Goal: Task Accomplishment & Management: Complete application form

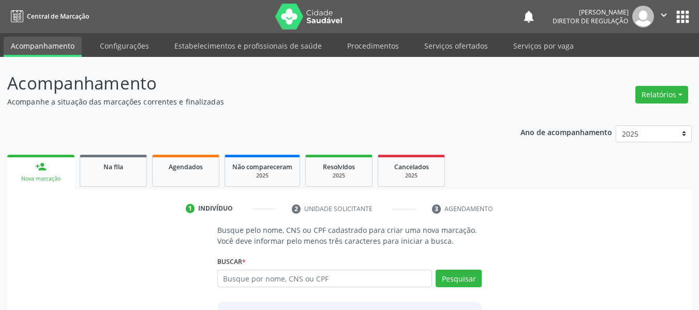
click at [245, 278] on input "text" at bounding box center [324, 278] width 215 height 18
type input "708605023612281"
click at [454, 283] on button "Pesquisar" at bounding box center [458, 278] width 46 height 18
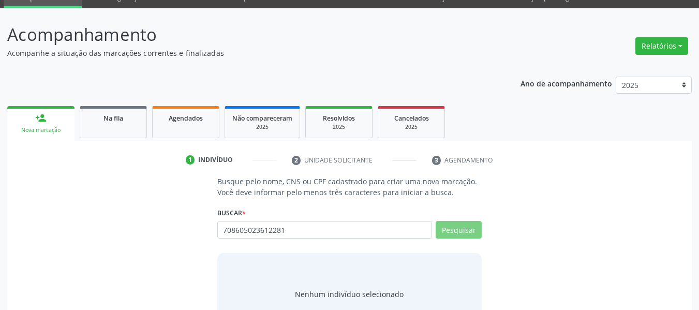
scroll to position [89, 0]
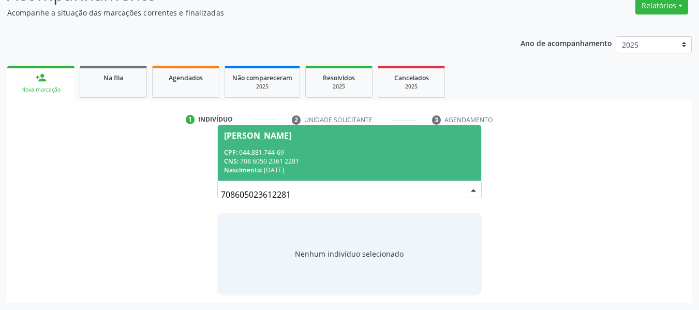
click at [313, 156] on div "CPF: 044.881.744-69" at bounding box center [349, 152] width 251 height 9
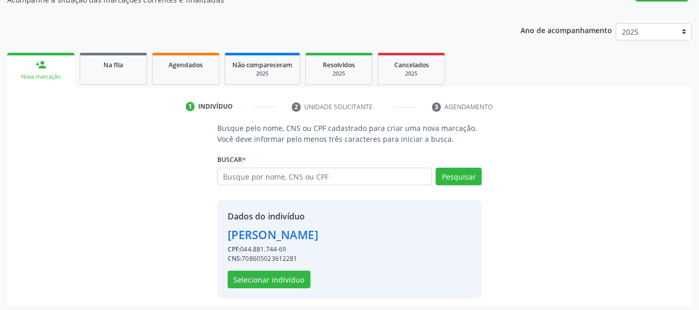
scroll to position [105, 0]
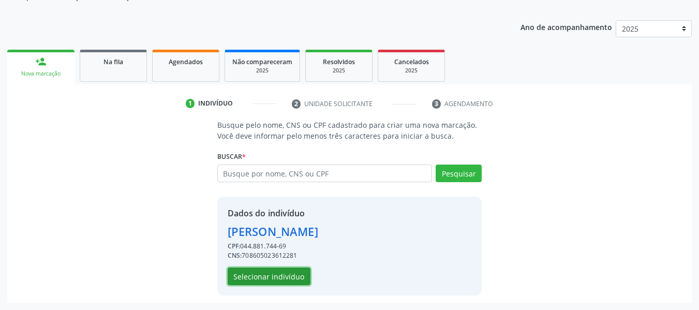
click at [277, 278] on button "Selecionar indivíduo" at bounding box center [269, 276] width 83 height 18
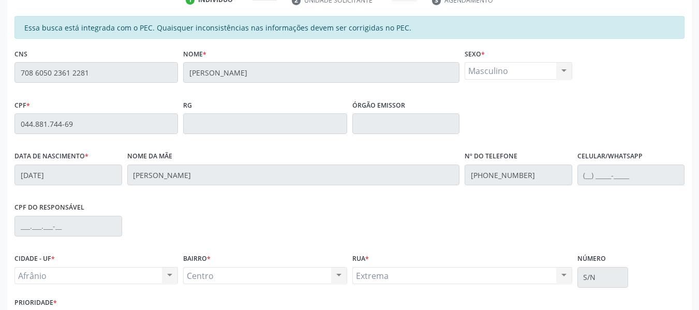
scroll to position [53, 0]
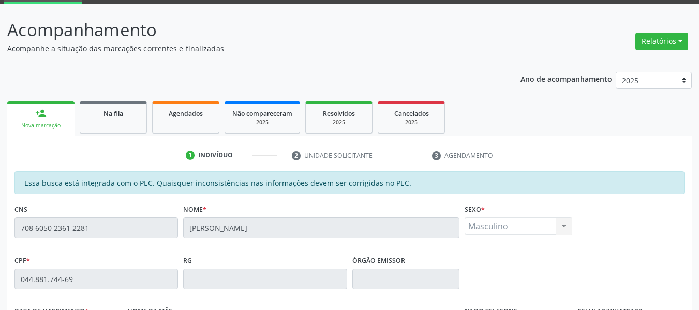
click at [179, 98] on div "Ano de acompanhamento 2025 2024 2023 2022 2021 2020 2019 2018 person_add Nova m…" at bounding box center [349, 298] width 684 height 466
click at [185, 101] on link "Agendados" at bounding box center [185, 117] width 67 height 32
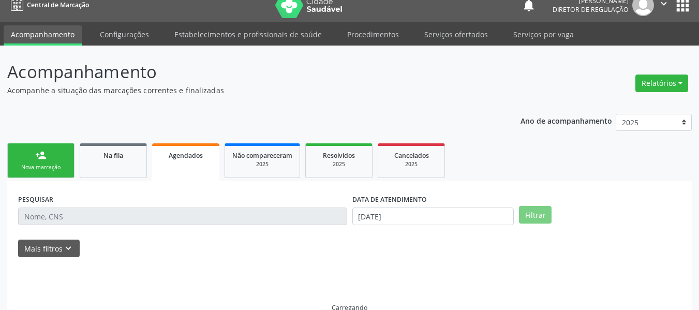
scroll to position [0, 0]
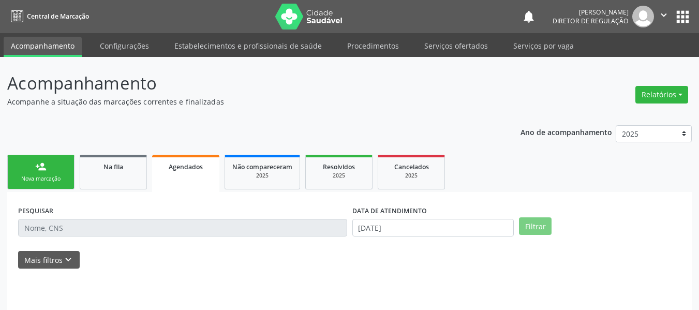
click at [56, 172] on link "person_add Nova marcação" at bounding box center [40, 172] width 67 height 35
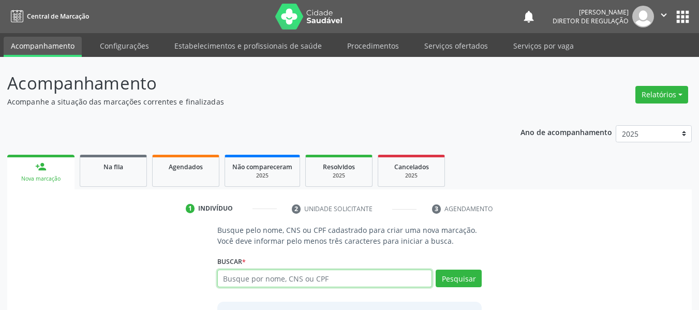
click at [276, 271] on input "text" at bounding box center [324, 278] width 215 height 18
type input "3"
type input "7"
type input "38654970472"
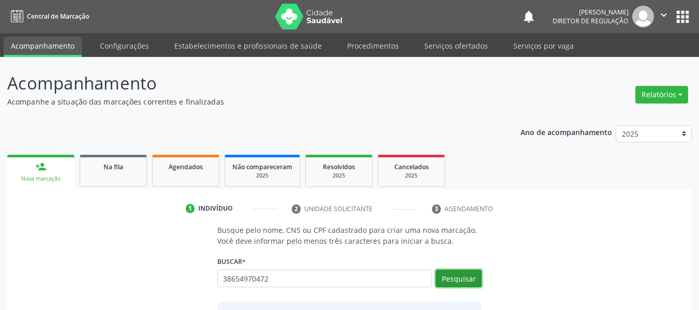
click at [466, 273] on button "Pesquisar" at bounding box center [458, 278] width 46 height 18
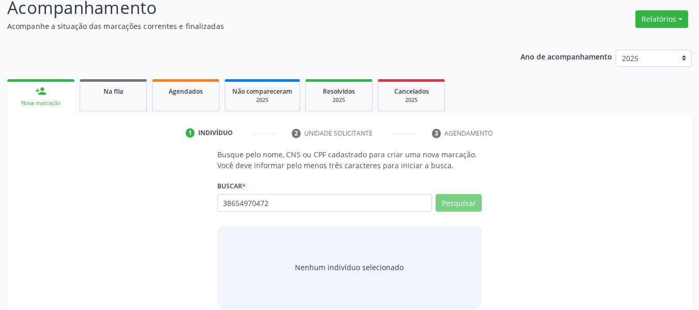
scroll to position [89, 0]
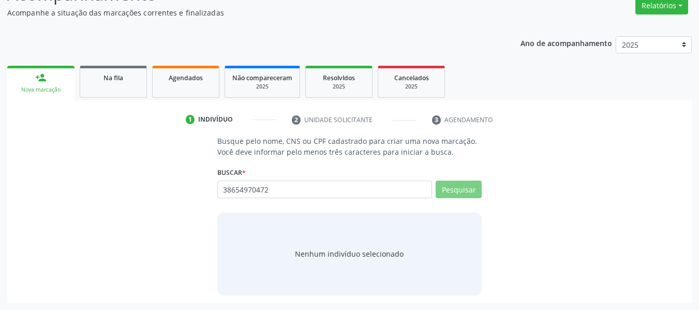
click at [350, 178] on div "Buscar * 38654970472 Busque por nome, CNS ou CPF Nenhum resultado encontrado pa…" at bounding box center [349, 184] width 265 height 40
drag, startPoint x: 337, startPoint y: 185, endPoint x: 312, endPoint y: 185, distance: 25.3
click at [336, 185] on input "38654970472" at bounding box center [324, 189] width 215 height 18
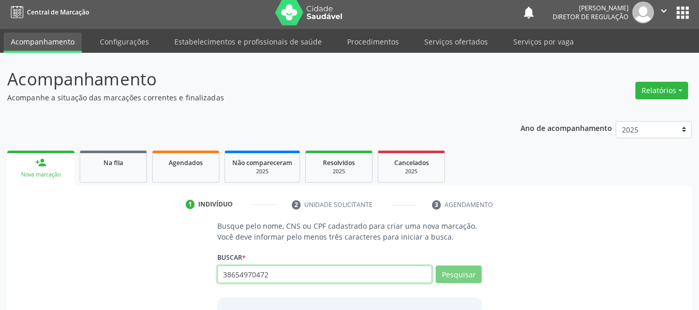
scroll to position [0, 0]
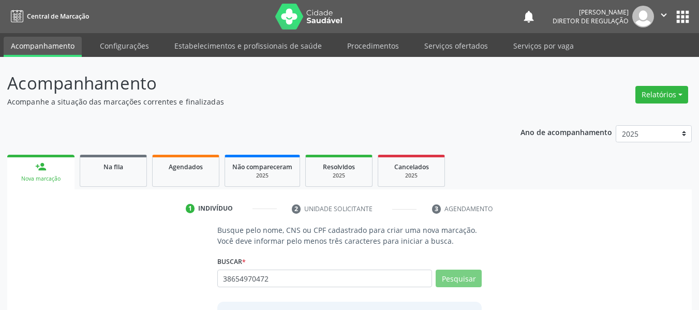
click at [682, 16] on button "apps" at bounding box center [682, 17] width 18 height 18
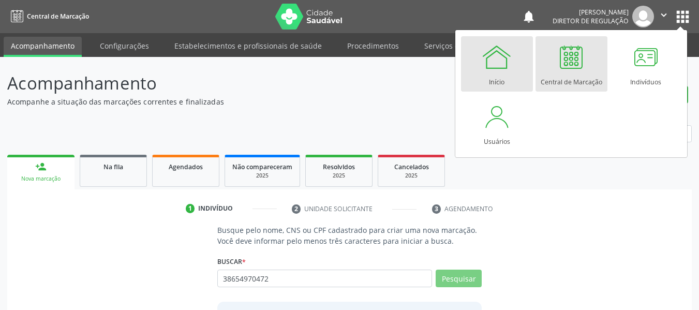
click at [492, 66] on div at bounding box center [496, 56] width 31 height 31
